Goal: Navigation & Orientation: Find specific page/section

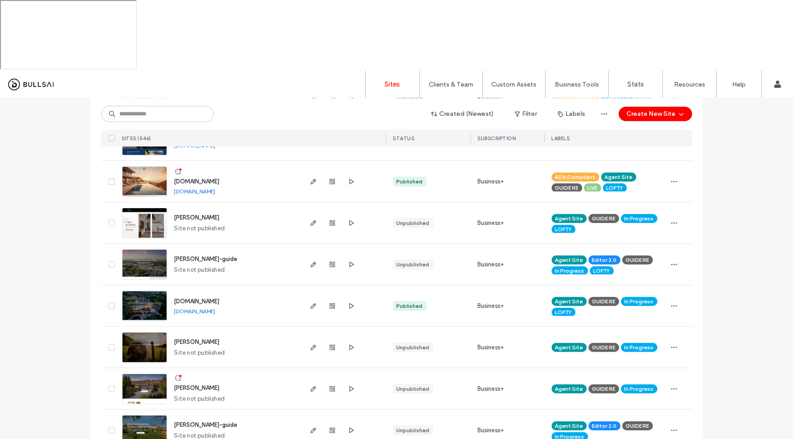
scroll to position [600, 0]
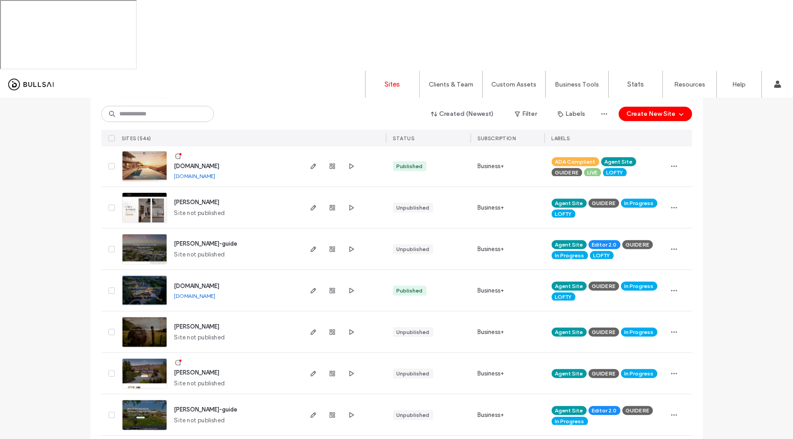
click at [147, 359] on img at bounding box center [145, 389] width 44 height 61
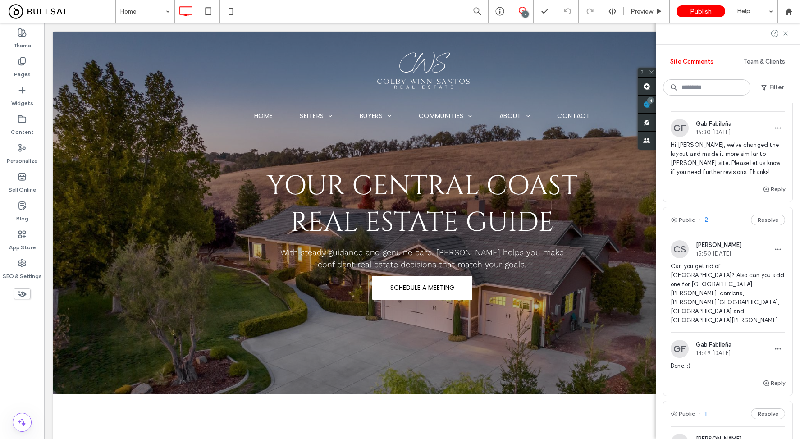
scroll to position [256, 0]
